Goal: Information Seeking & Learning: Learn about a topic

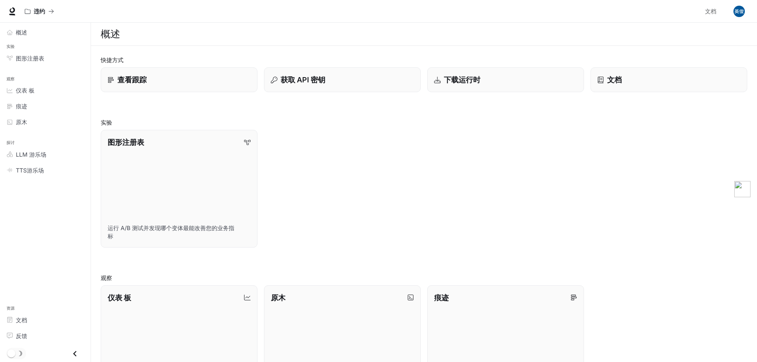
click at [75, 354] on icon "关闭抽屉" at bounding box center [74, 353] width 11 height 11
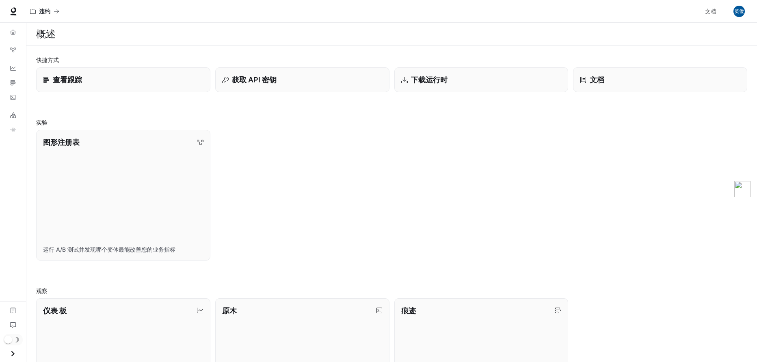
click at [8, 354] on icon "开放式抽屉" at bounding box center [12, 353] width 11 height 11
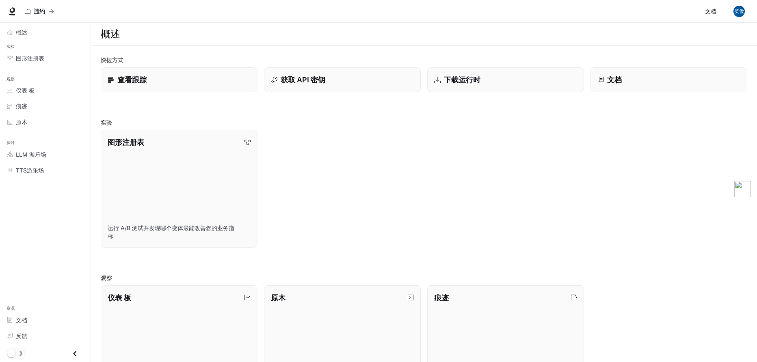
click at [710, 9] on span "文档" at bounding box center [710, 11] width 11 height 10
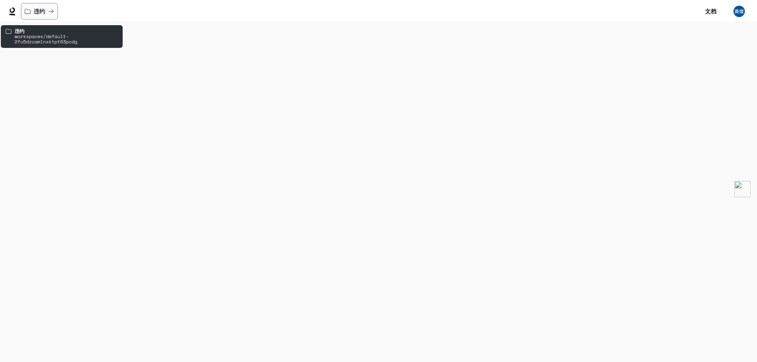
click at [36, 17] on button "违约" at bounding box center [39, 11] width 37 height 16
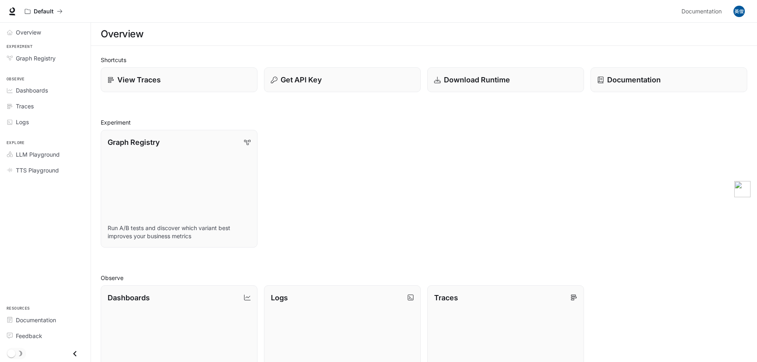
click at [513, 193] on div "Graph Registry Run A/B tests and discover which variant best improves your busi…" at bounding box center [420, 185] width 653 height 124
click at [173, 83] on div "View Traces" at bounding box center [179, 79] width 145 height 11
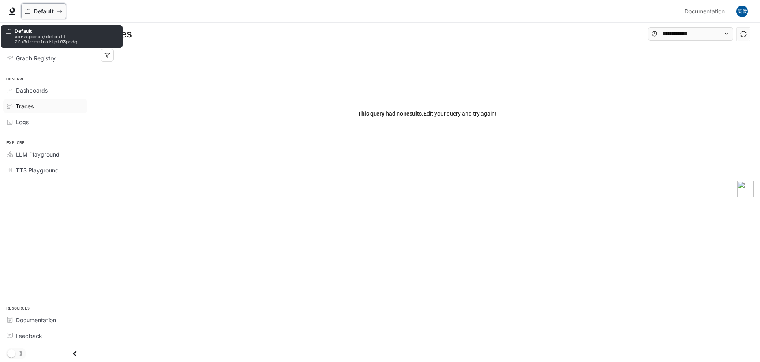
click at [38, 11] on p "Default" at bounding box center [44, 11] width 20 height 7
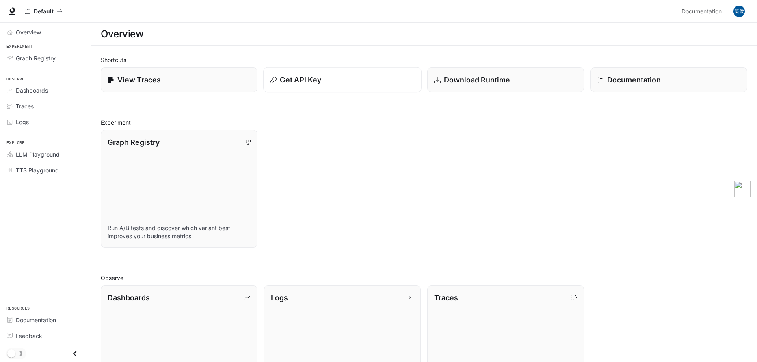
click at [339, 82] on div "Get API Key" at bounding box center [342, 79] width 145 height 11
click at [662, 75] on div "Documentation" at bounding box center [668, 79] width 145 height 11
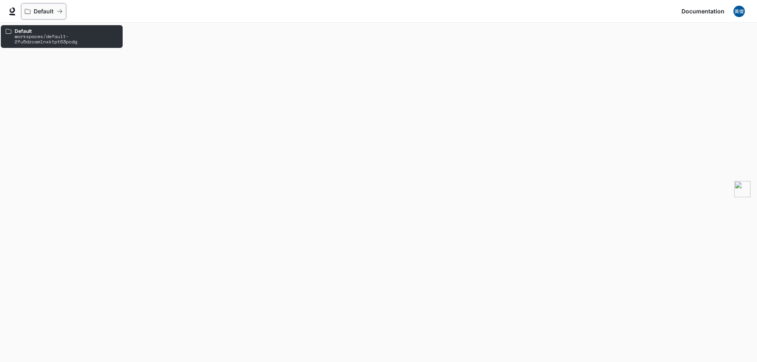
click at [37, 11] on p "Default" at bounding box center [44, 11] width 20 height 7
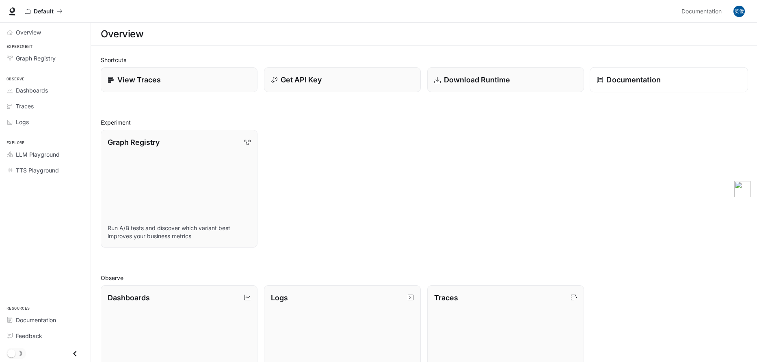
click at [657, 85] on p "Documentation" at bounding box center [633, 79] width 54 height 11
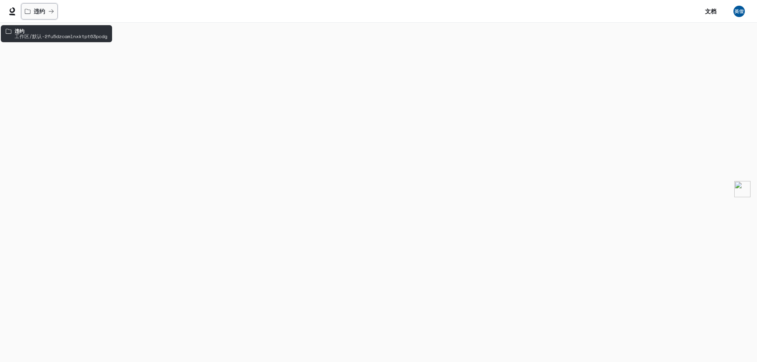
click at [38, 11] on p "违约" at bounding box center [39, 11] width 11 height 7
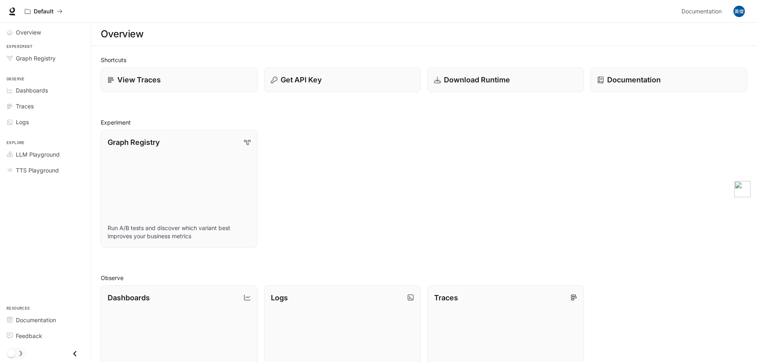
click at [333, 203] on div "Graph Registry Run A/B tests and discover which variant best improves your busi…" at bounding box center [420, 185] width 653 height 124
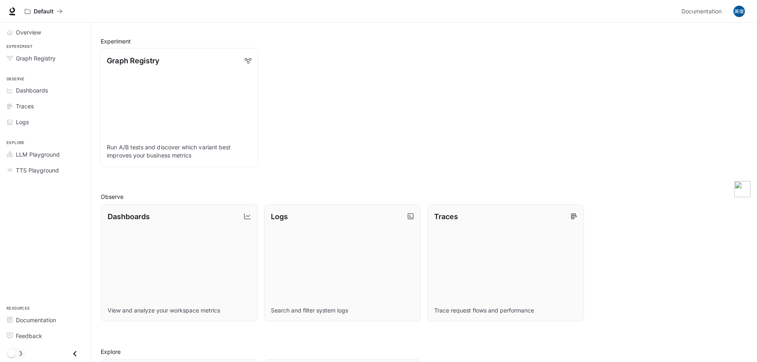
click at [197, 104] on link "Graph Registry Run A/B tests and discover which variant best improves your busi…" at bounding box center [179, 107] width 158 height 119
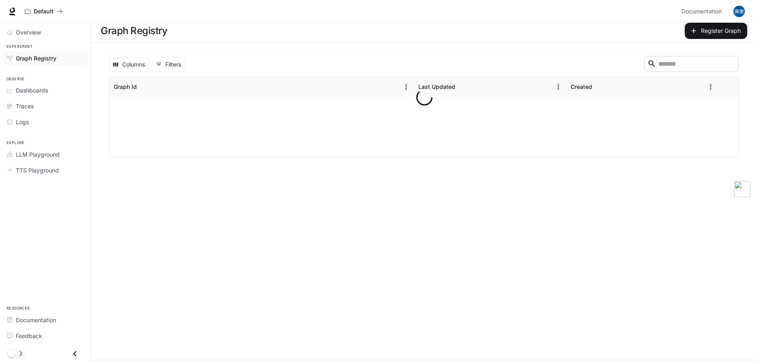
scroll to position [3, 0]
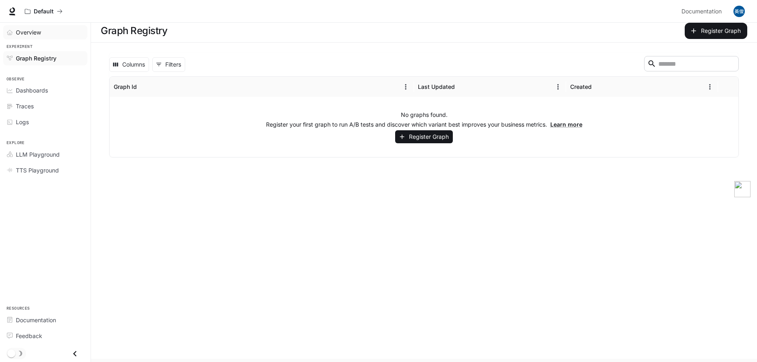
click at [31, 33] on span "Overview" at bounding box center [28, 32] width 25 height 9
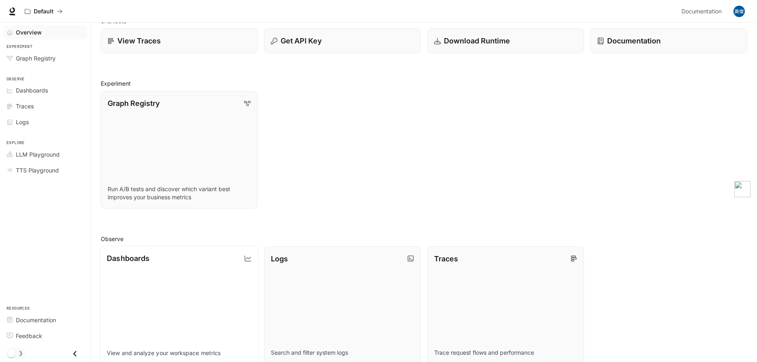
scroll to position [125, 0]
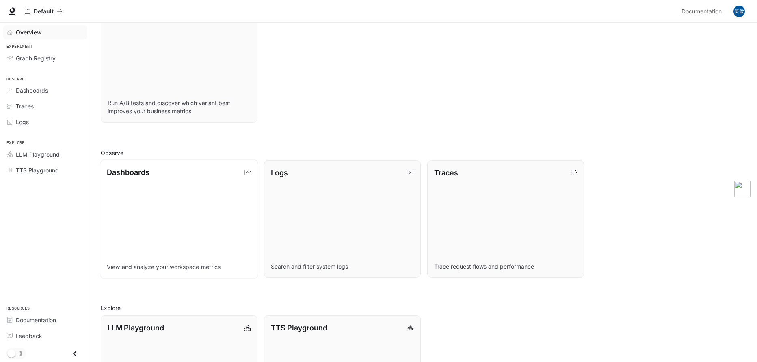
click at [180, 209] on link "Dashboards View and analyze your workspace metrics" at bounding box center [179, 219] width 158 height 119
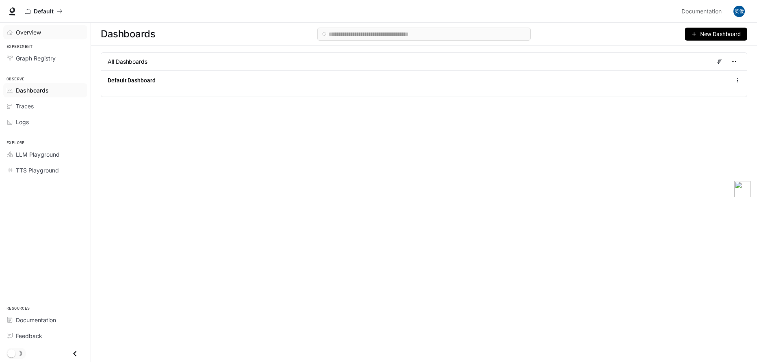
click at [31, 32] on span "Overview" at bounding box center [28, 32] width 25 height 9
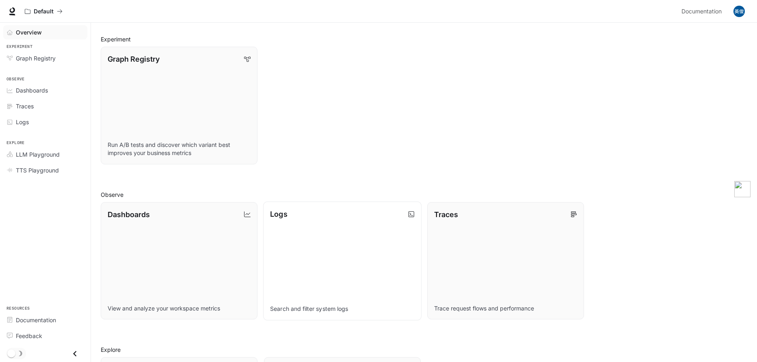
scroll to position [209, 0]
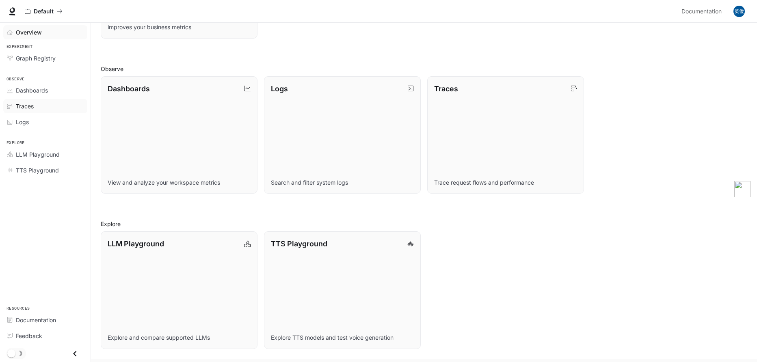
click at [48, 113] on link "Traces" at bounding box center [45, 106] width 84 height 14
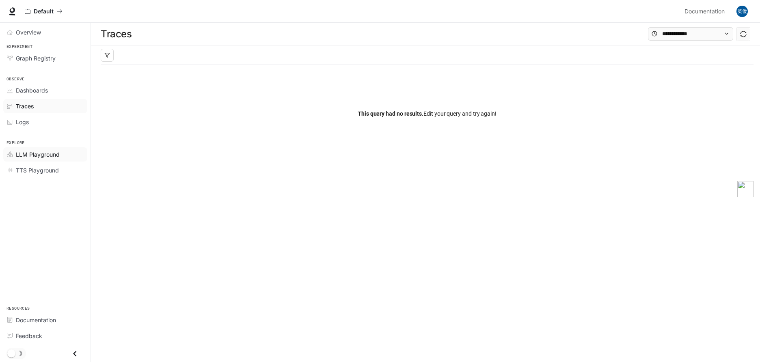
click at [43, 156] on span "LLM Playground" at bounding box center [38, 154] width 44 height 9
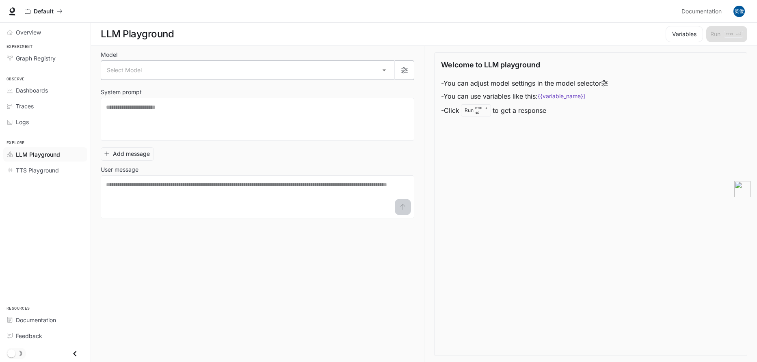
click at [153, 68] on body "Skip to main content Default Documentation Documentation Portal Overview Experi…" at bounding box center [378, 181] width 757 height 363
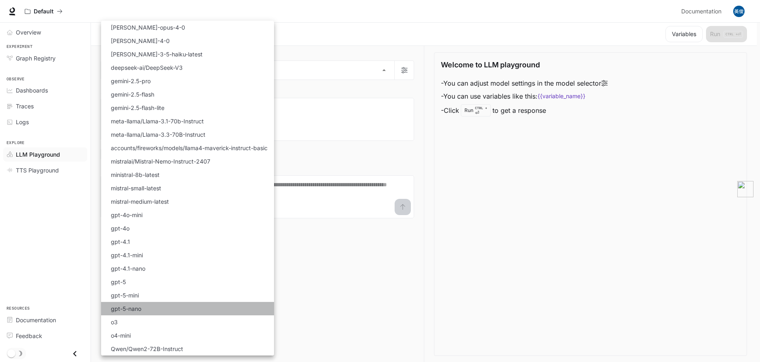
click at [151, 308] on li "gpt-5-nano" at bounding box center [187, 308] width 173 height 13
type input "**********"
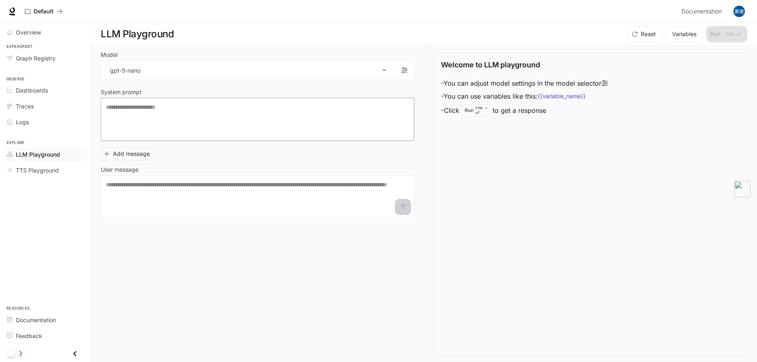
click at [270, 121] on textarea at bounding box center [257, 119] width 303 height 32
click at [203, 193] on textarea at bounding box center [257, 197] width 303 height 32
click at [40, 109] on div "Traces" at bounding box center [50, 106] width 68 height 9
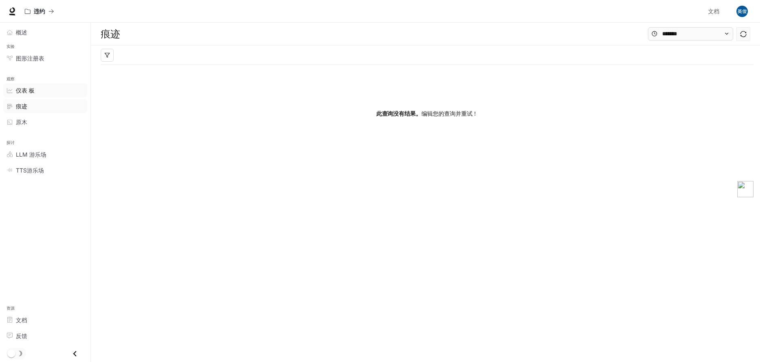
click at [33, 92] on span "仪表 板" at bounding box center [25, 90] width 19 height 9
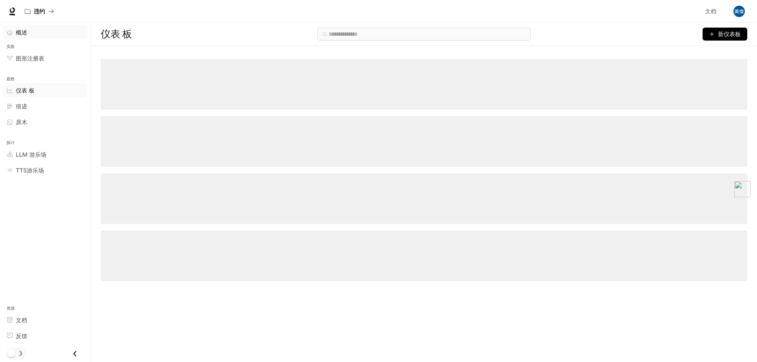
click at [43, 33] on div "概述" at bounding box center [50, 32] width 68 height 9
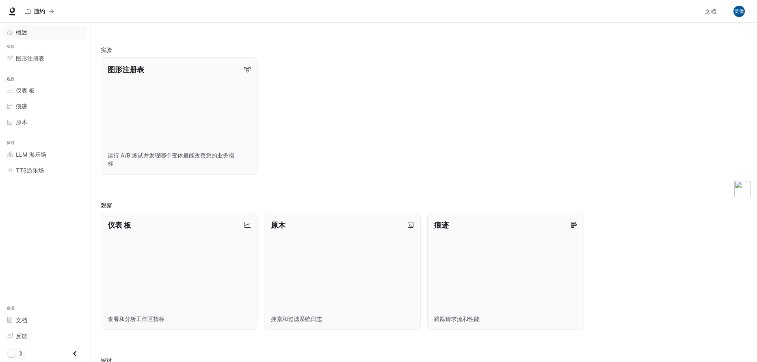
scroll to position [6, 0]
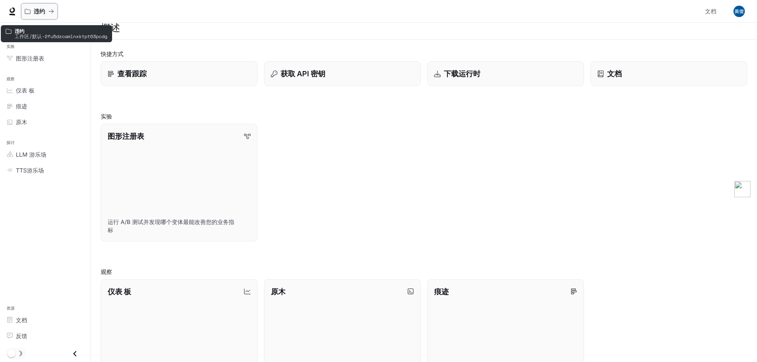
click at [40, 8] on p "违约" at bounding box center [39, 11] width 11 height 7
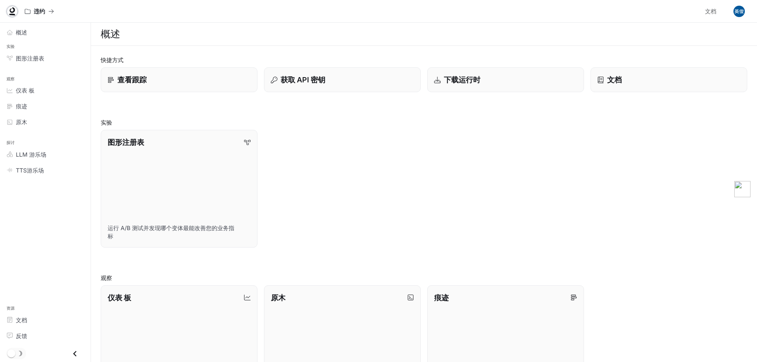
click at [12, 13] on icon at bounding box center [12, 10] width 5 height 6
click at [40, 158] on span "LLM 游乐场" at bounding box center [31, 154] width 30 height 9
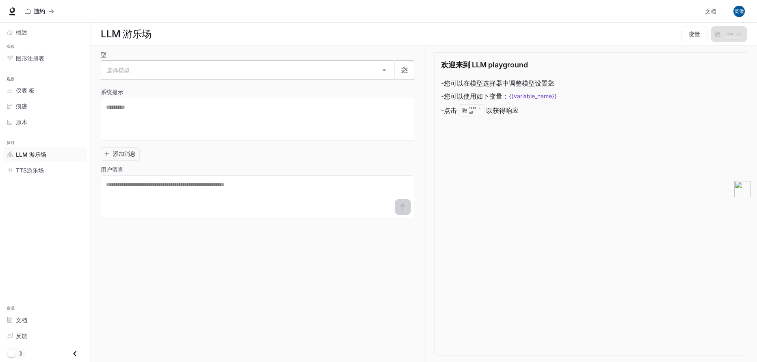
click at [338, 73] on body "跳至主要内容 违约 文档 文档 Portal 概述 实验 图形注册表 观察 仪表 板 痕迹 原木 探讨 LLM 游乐场 TTS游乐场 资源 文档 反馈 LLM…" at bounding box center [378, 181] width 757 height 363
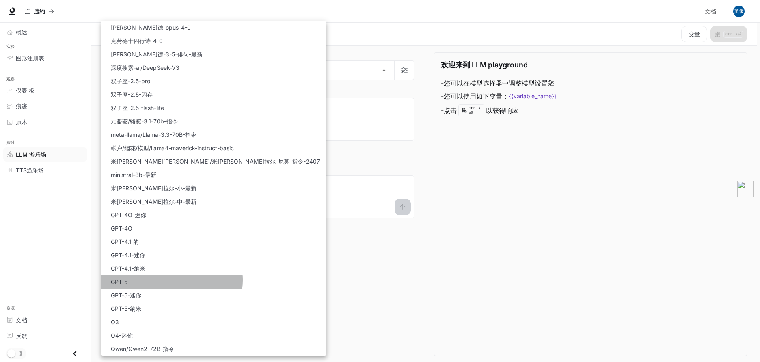
click at [168, 280] on li "GPT-5" at bounding box center [213, 281] width 225 height 13
type input "*****"
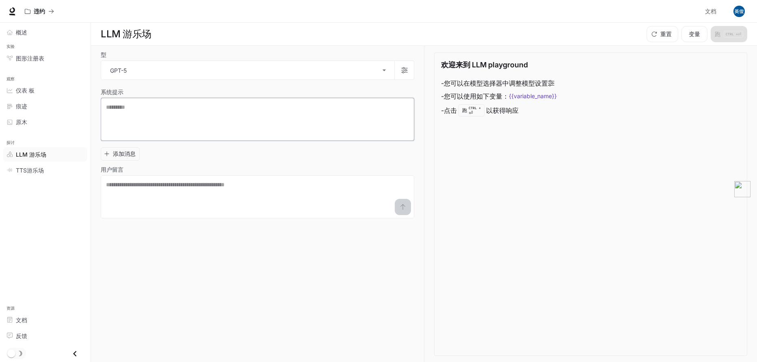
click at [223, 116] on textarea at bounding box center [257, 119] width 303 height 32
click at [41, 326] on link "文档" at bounding box center [45, 320] width 84 height 14
click at [51, 168] on div "TTS游乐场" at bounding box center [50, 170] width 68 height 9
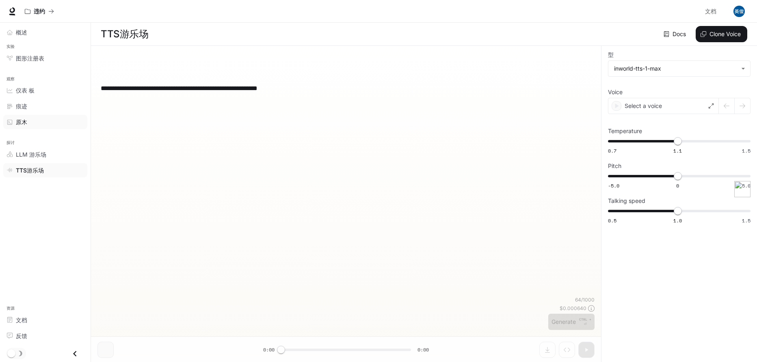
click at [52, 121] on div "原木" at bounding box center [50, 122] width 68 height 9
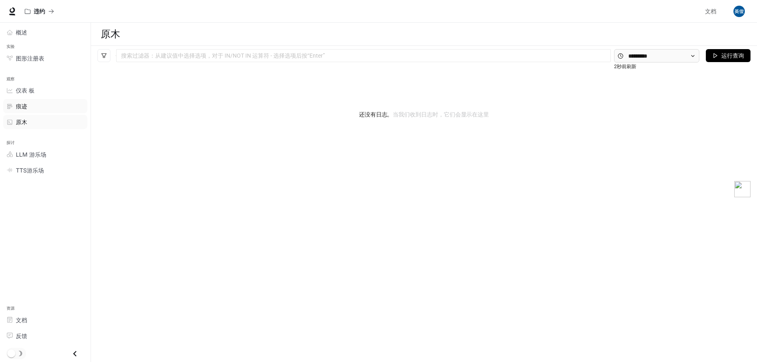
click at [43, 102] on div "痕迹" at bounding box center [50, 106] width 68 height 9
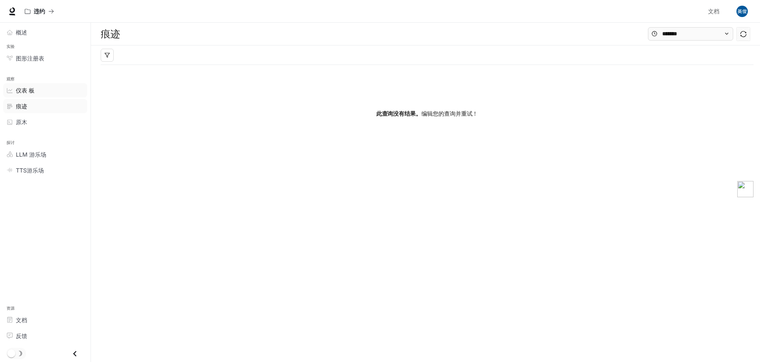
click at [44, 90] on div "仪表 板" at bounding box center [50, 90] width 68 height 9
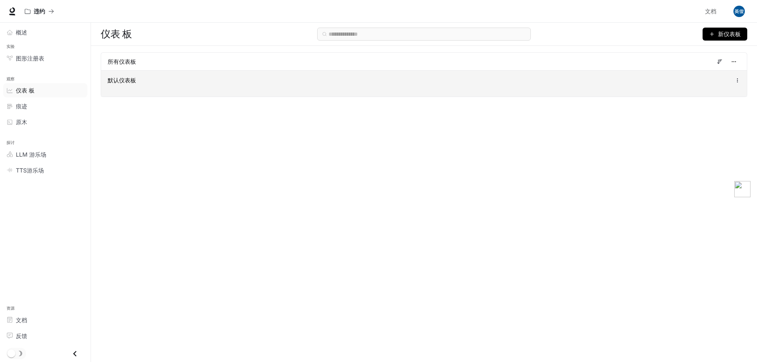
click at [149, 91] on div "默认仪表板" at bounding box center [424, 83] width 646 height 26
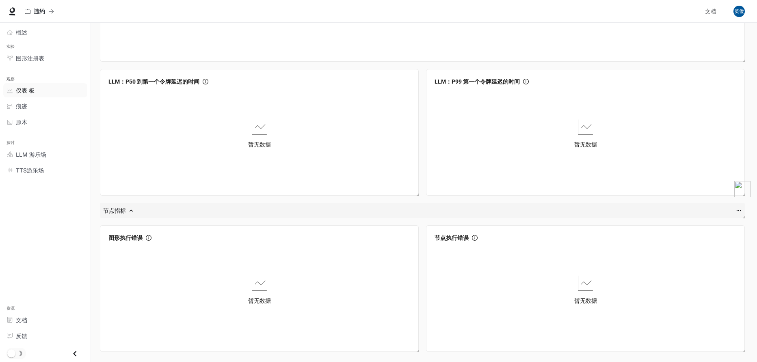
scroll to position [934, 0]
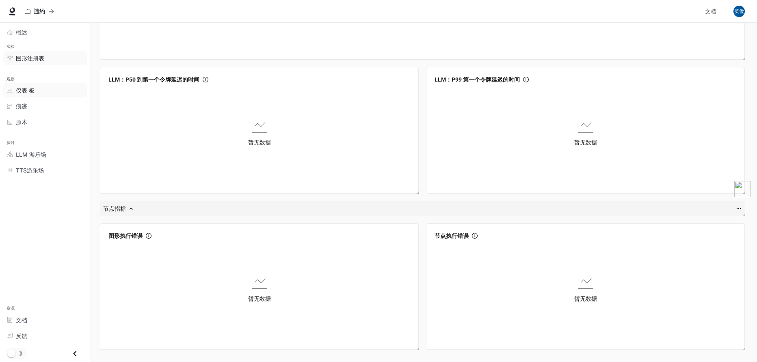
click at [32, 62] on span "图形注册表" at bounding box center [30, 58] width 28 height 9
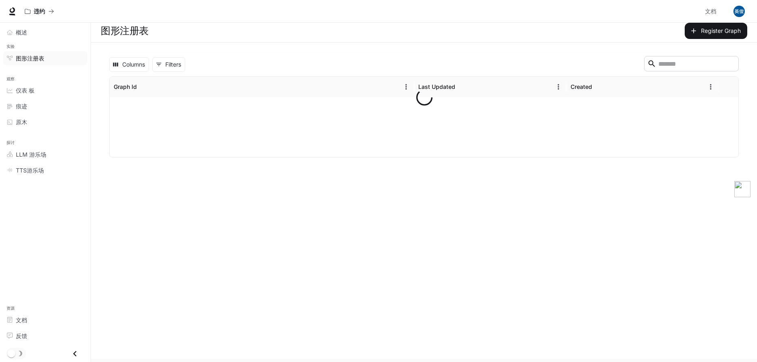
scroll to position [3, 0]
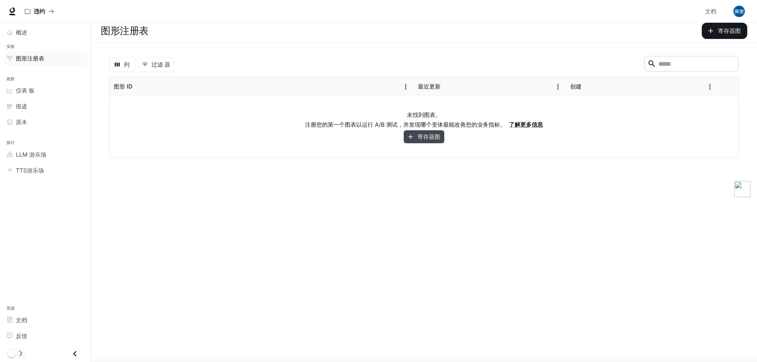
click at [420, 136] on font "寄存器图" at bounding box center [428, 137] width 23 height 10
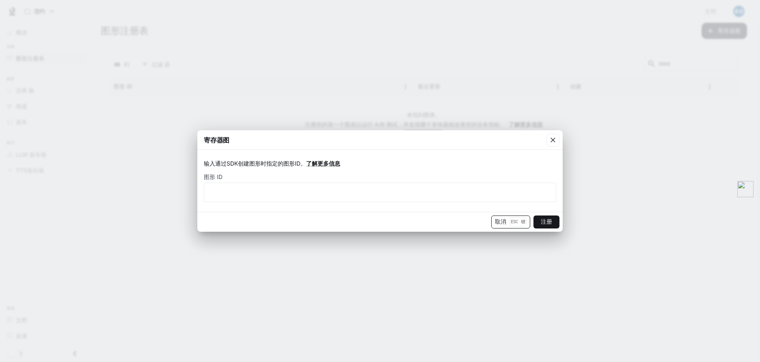
click at [512, 227] on button "取消 Esc 键" at bounding box center [510, 222] width 39 height 13
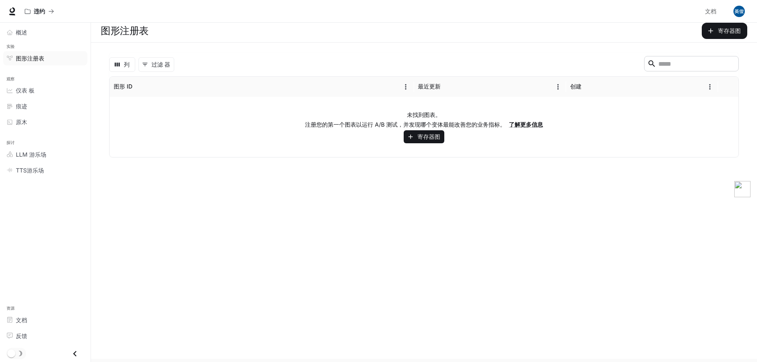
click at [739, 10] on img "button" at bounding box center [738, 11] width 11 height 11
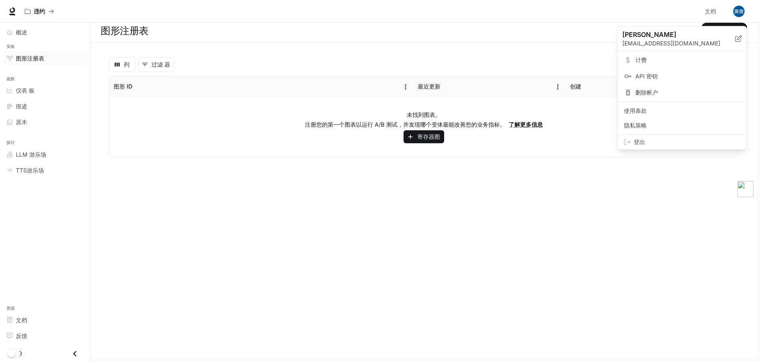
click at [679, 56] on link "计费" at bounding box center [682, 60] width 126 height 15
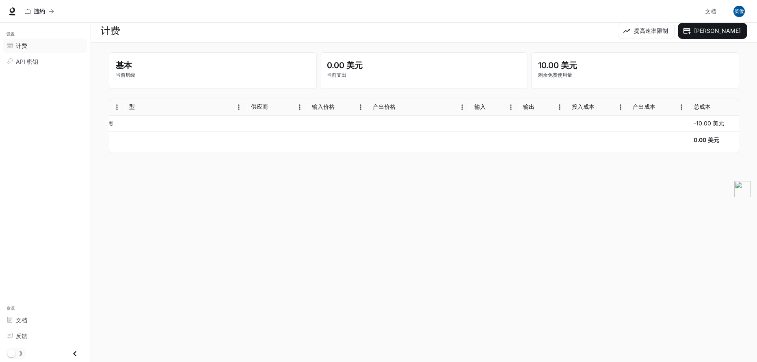
scroll to position [0, 35]
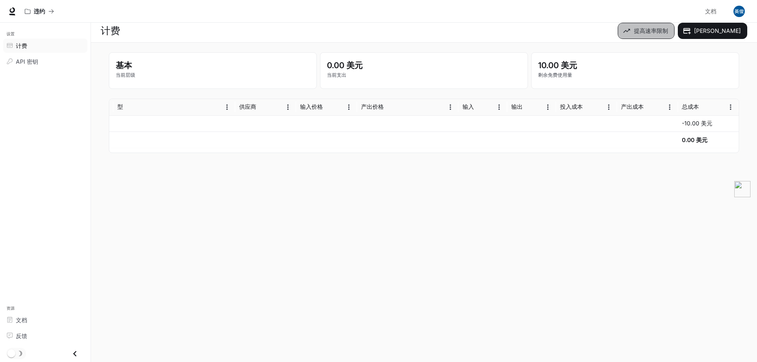
click at [630, 34] on icon "button" at bounding box center [626, 31] width 8 height 8
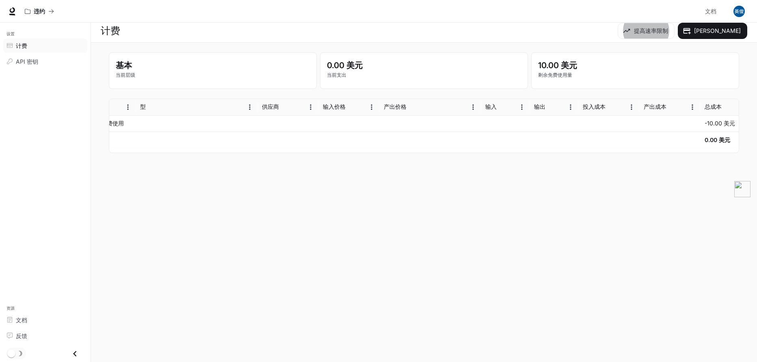
scroll to position [0, 0]
click at [65, 64] on div "API 密钥" at bounding box center [50, 61] width 68 height 9
